Goal: Task Accomplishment & Management: Manage account settings

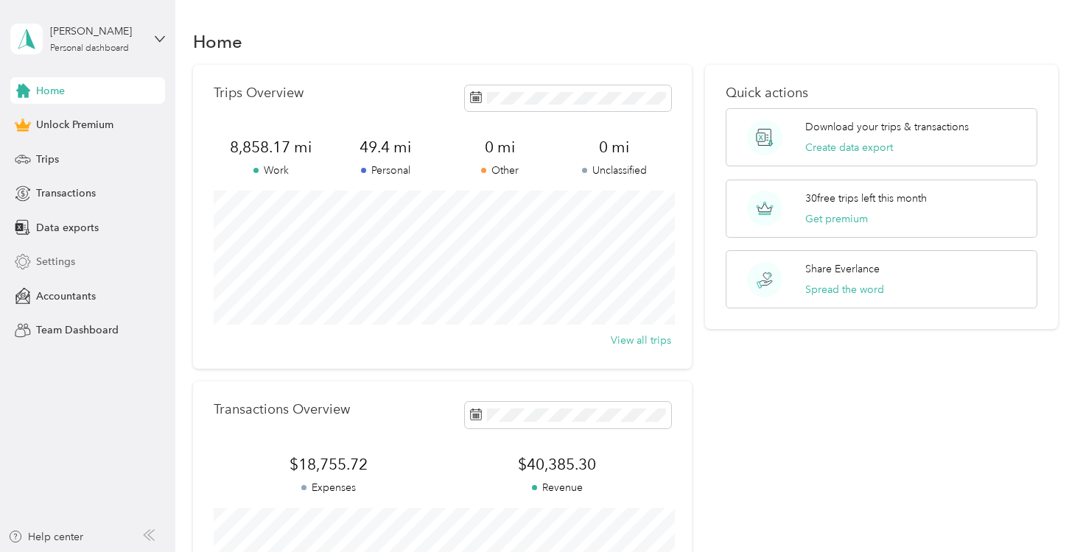
click at [82, 262] on div "Settings" at bounding box center [87, 262] width 155 height 27
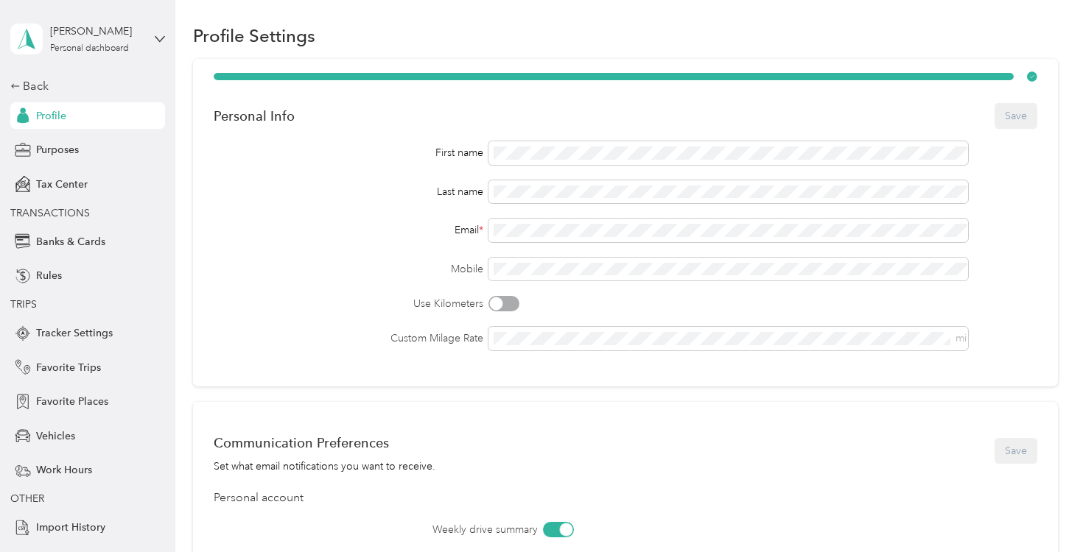
scroll to position [27, 0]
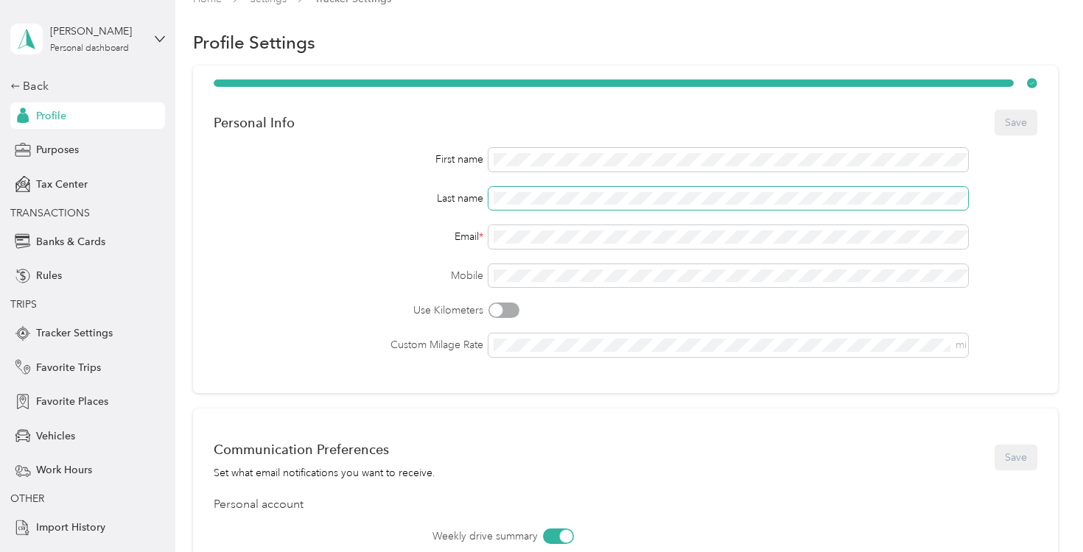
click at [474, 201] on div "Last name" at bounding box center [625, 199] width 823 height 24
click at [338, 231] on div "Email *" at bounding box center [348, 236] width 269 height 15
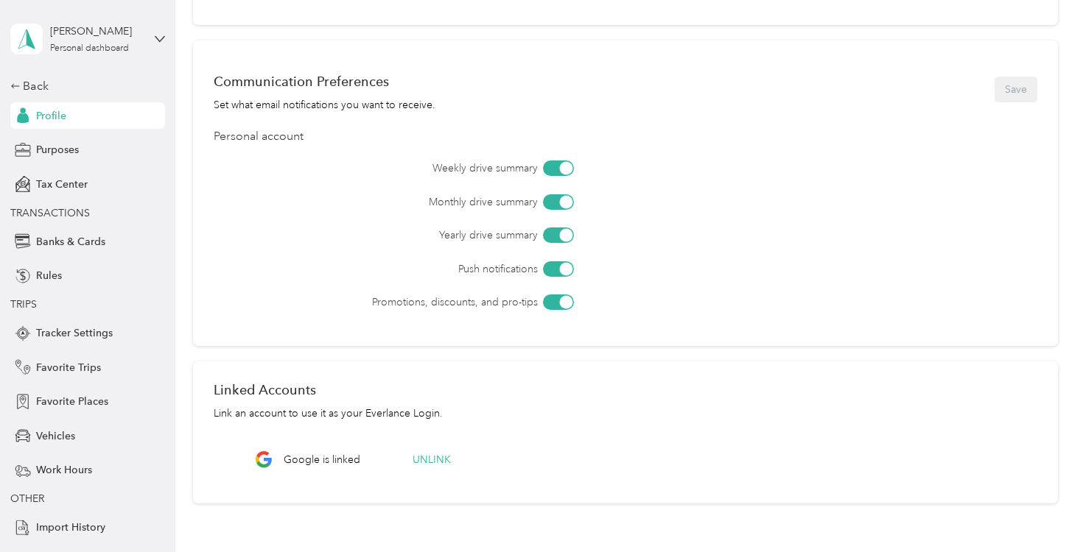
scroll to position [401, 0]
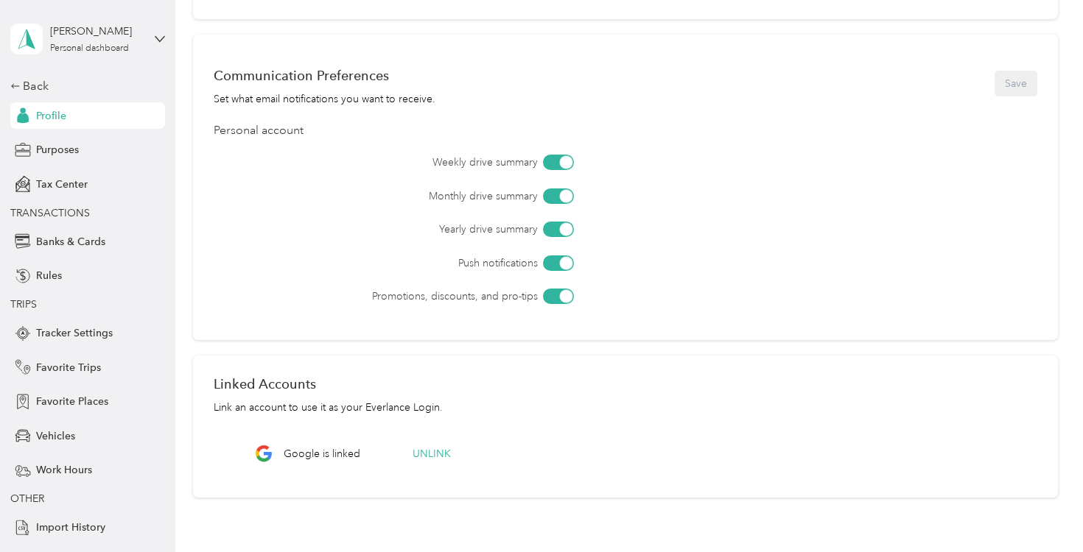
drag, startPoint x: 562, startPoint y: 295, endPoint x: 556, endPoint y: 273, distance: 22.9
click at [562, 294] on div at bounding box center [566, 296] width 13 height 13
click at [553, 256] on div at bounding box center [558, 263] width 31 height 15
drag, startPoint x: 550, startPoint y: 232, endPoint x: 551, endPoint y: 217, distance: 15.5
click at [550, 231] on div at bounding box center [558, 229] width 31 height 15
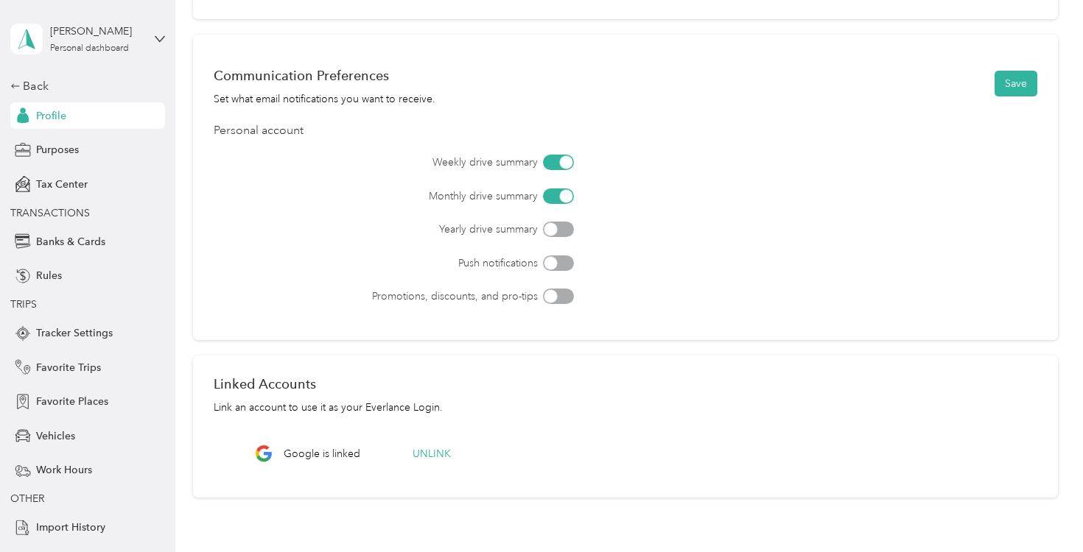
click at [552, 200] on div at bounding box center [558, 196] width 31 height 15
click at [553, 164] on div at bounding box center [558, 162] width 31 height 15
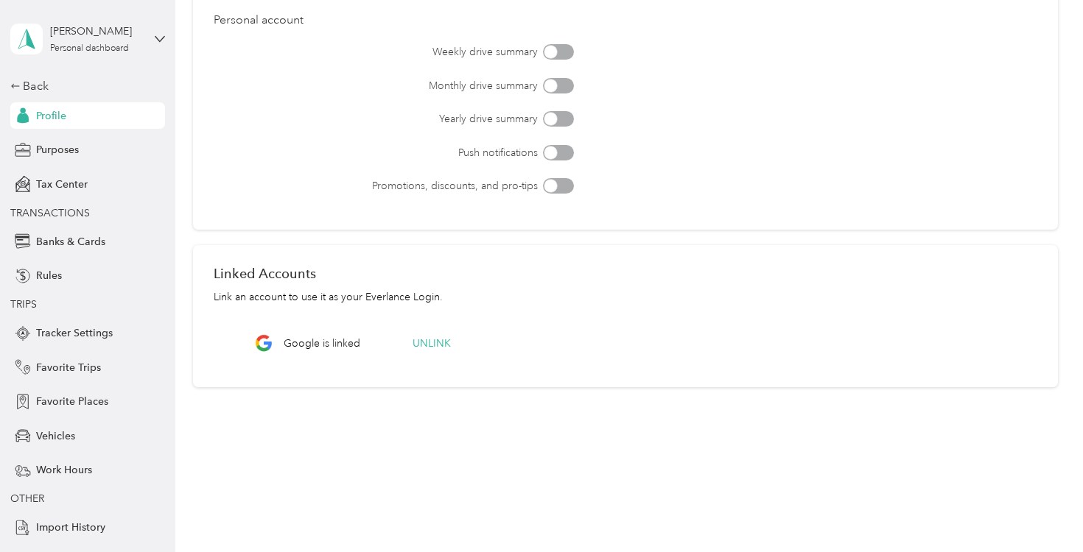
scroll to position [0, 0]
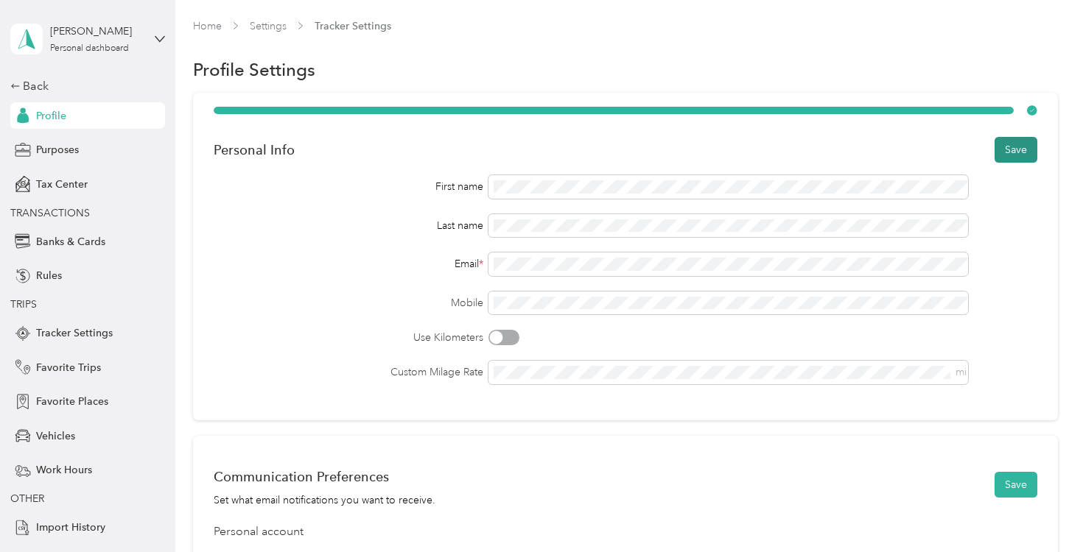
click at [1018, 146] on button "Save" at bounding box center [1015, 150] width 43 height 26
click at [1056, 32] on div "Could not update personal info" at bounding box center [952, 30] width 238 height 36
click at [1047, 29] on icon at bounding box center [1050, 28] width 12 height 13
click at [1020, 161] on button "Save" at bounding box center [1015, 150] width 43 height 26
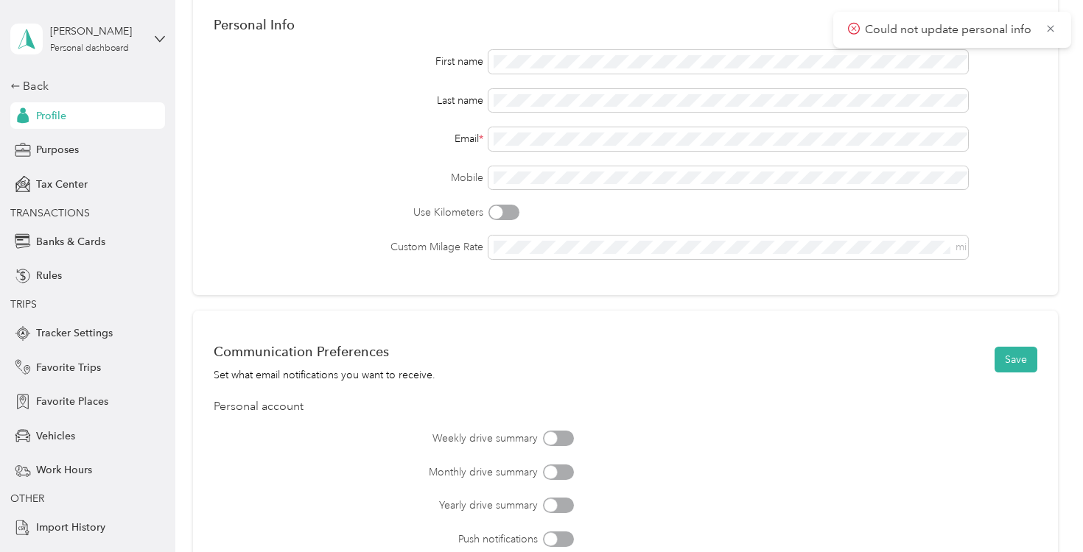
scroll to position [133, 0]
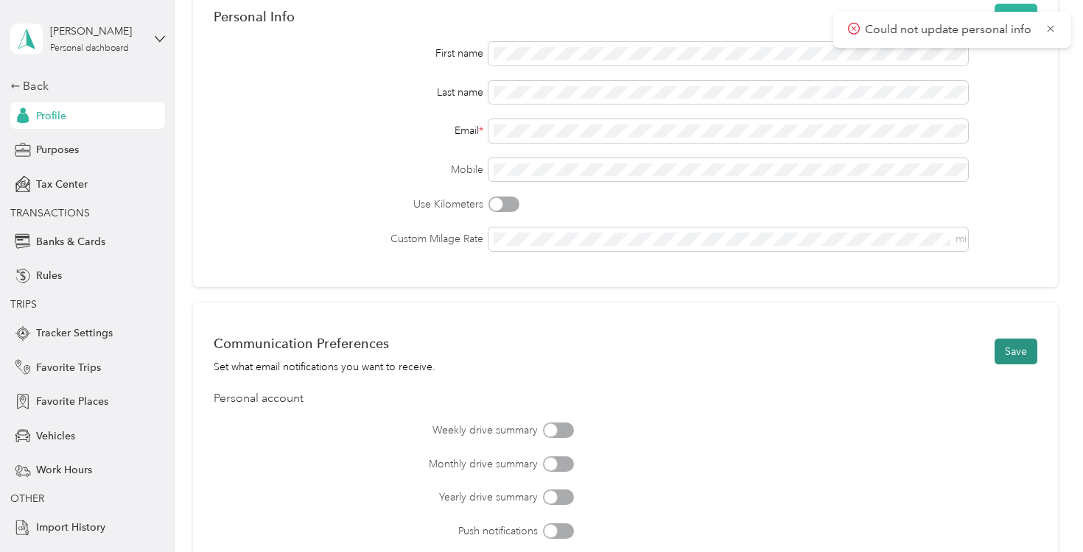
click at [1032, 351] on button "Save" at bounding box center [1015, 352] width 43 height 26
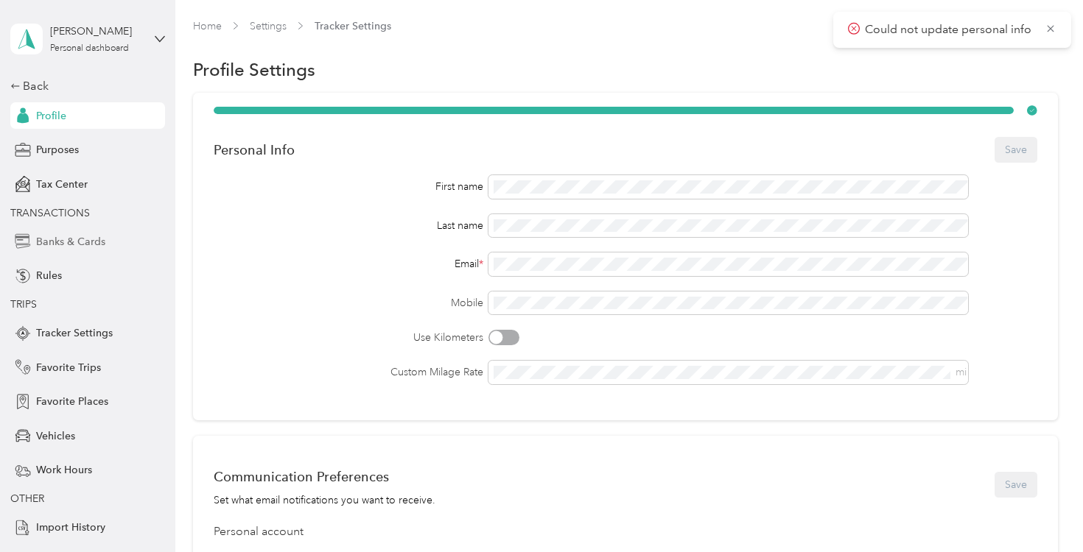
scroll to position [25, 0]
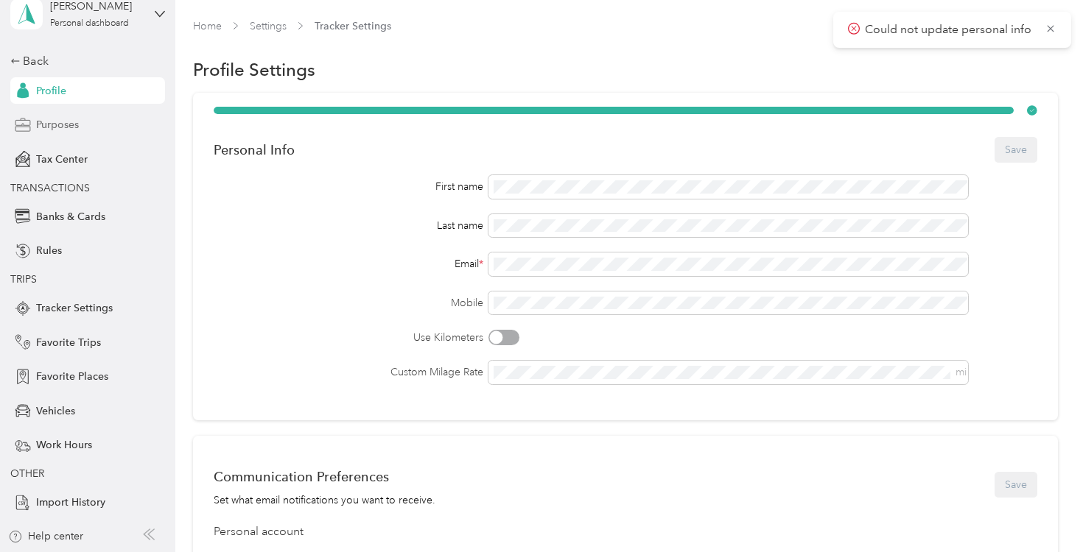
click at [81, 128] on div "Purposes" at bounding box center [87, 125] width 155 height 27
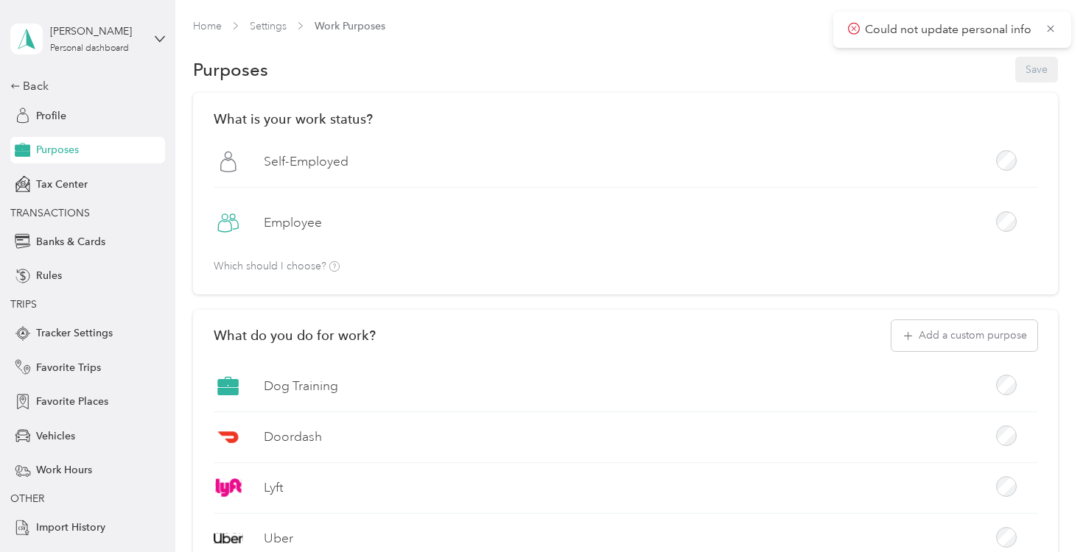
click at [156, 43] on div "[PERSON_NAME] Personal dashboard" at bounding box center [87, 39] width 155 height 52
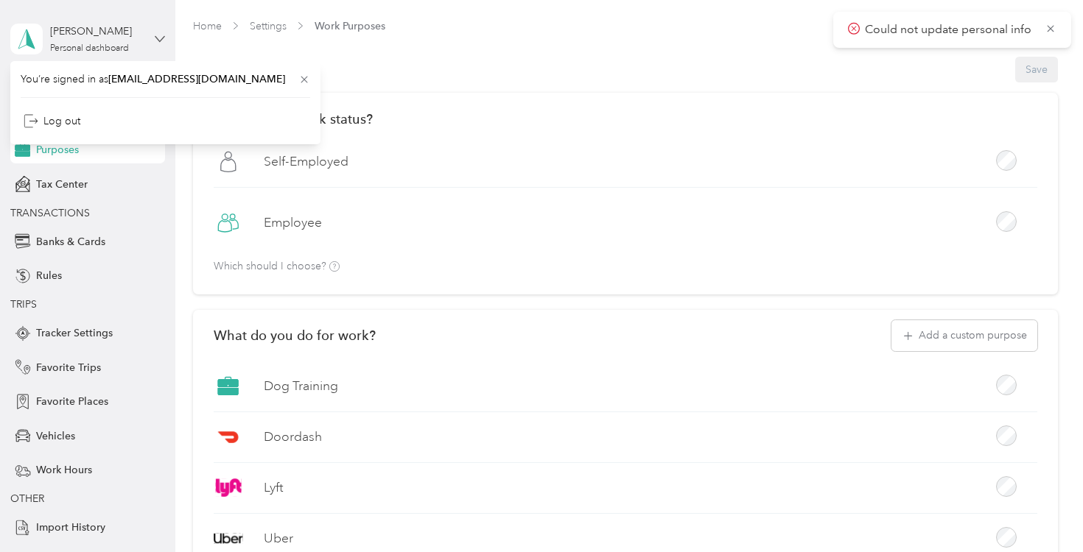
click at [157, 38] on icon at bounding box center [159, 38] width 9 height 5
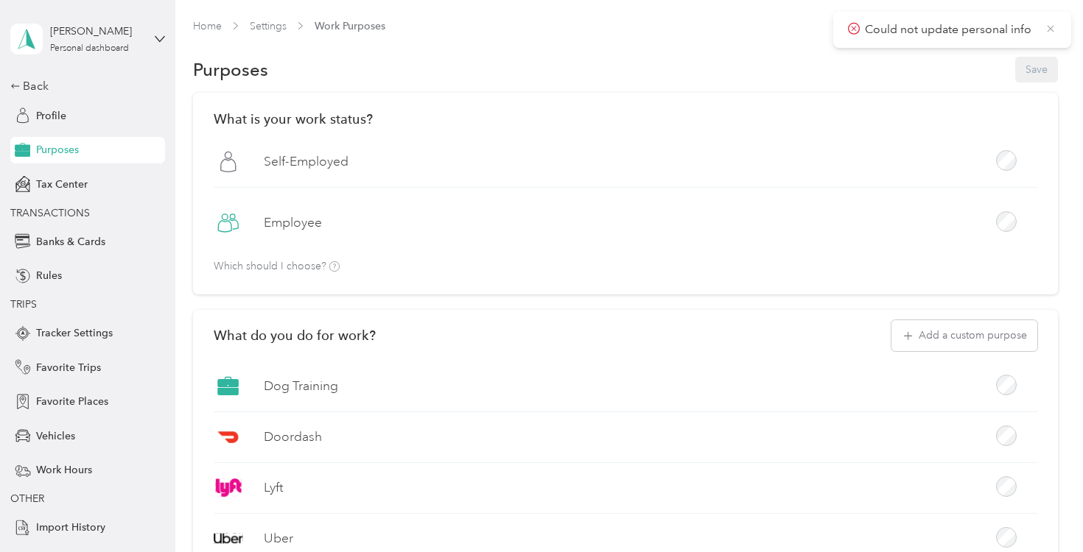
click at [1053, 29] on icon at bounding box center [1050, 28] width 12 height 13
click at [72, 114] on div "Profile" at bounding box center [87, 115] width 155 height 27
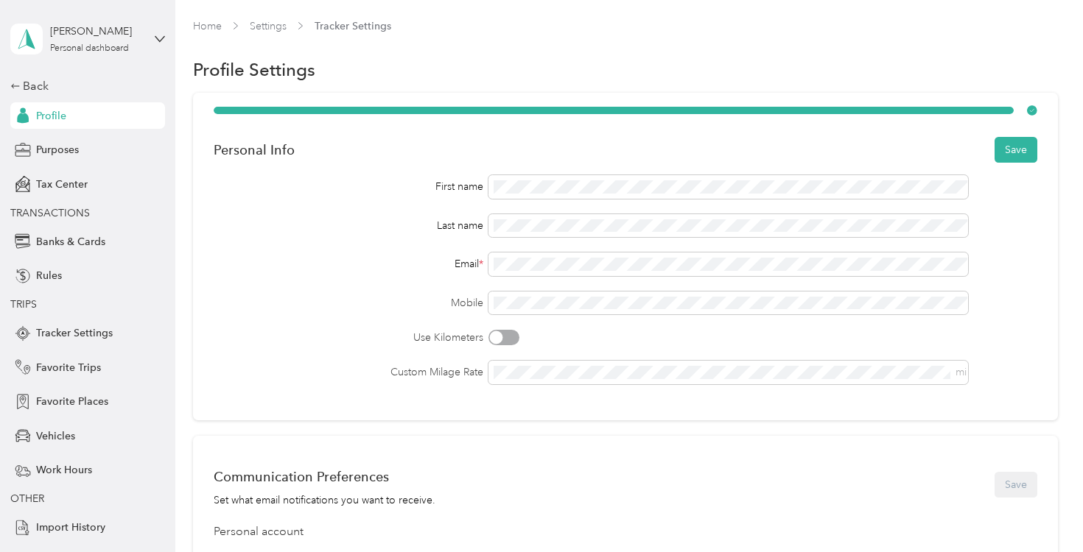
drag, startPoint x: 433, startPoint y: 239, endPoint x: 480, endPoint y: 228, distance: 48.4
click at [433, 239] on div "First name Last name Email * Mobile Use Kilometers Custom Milage Rate mi" at bounding box center [625, 279] width 823 height 209
click at [1032, 152] on button "Save" at bounding box center [1015, 150] width 43 height 26
click at [37, 84] on div "Back" at bounding box center [83, 86] width 147 height 18
